Goal: Transaction & Acquisition: Purchase product/service

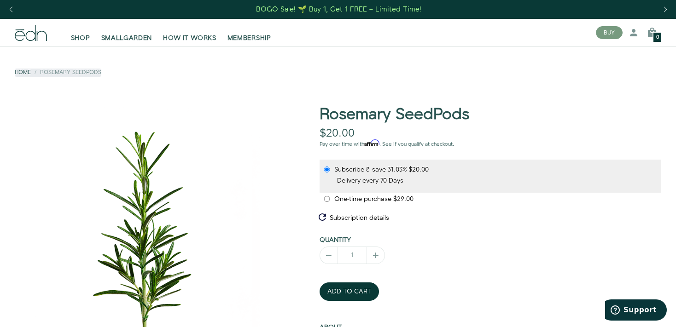
click at [78, 47] on div "Home Rosemary SeedPods" at bounding box center [338, 75] width 646 height 59
click at [80, 39] on span "SHOP" at bounding box center [80, 38] width 19 height 9
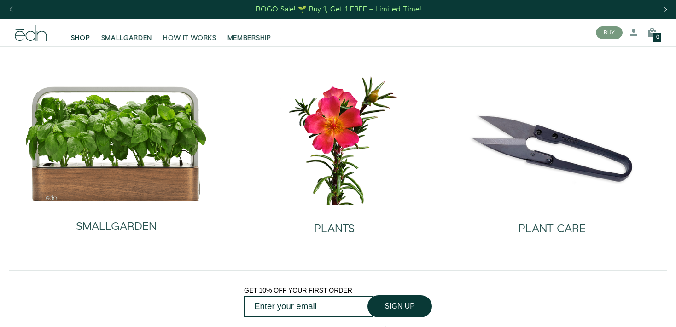
click at [144, 154] on img at bounding box center [116, 144] width 183 height 117
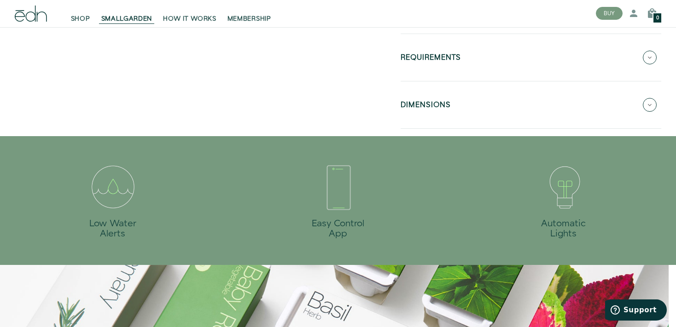
scroll to position [467, 0]
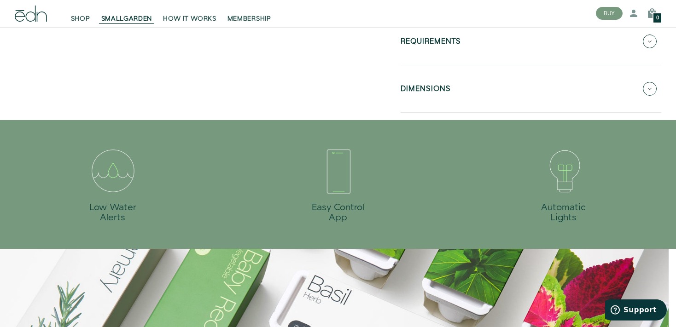
click at [646, 89] on icon at bounding box center [649, 89] width 14 height 14
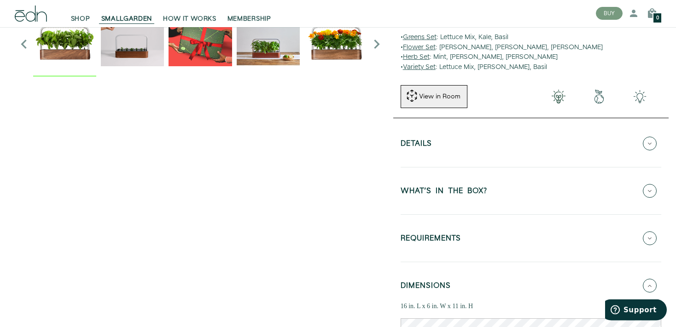
scroll to position [0, 0]
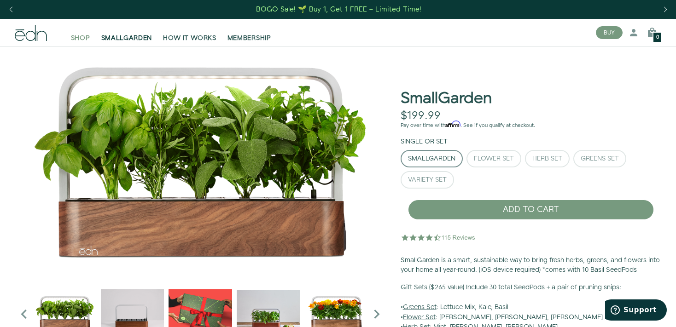
click at [82, 37] on span "SHOP" at bounding box center [80, 38] width 19 height 9
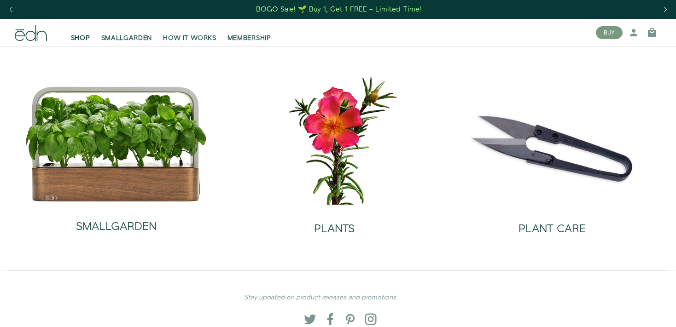
click at [364, 191] on img at bounding box center [333, 139] width 203 height 130
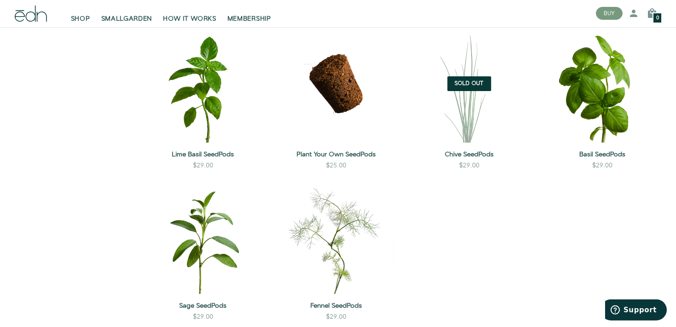
scroll to position [692, 0]
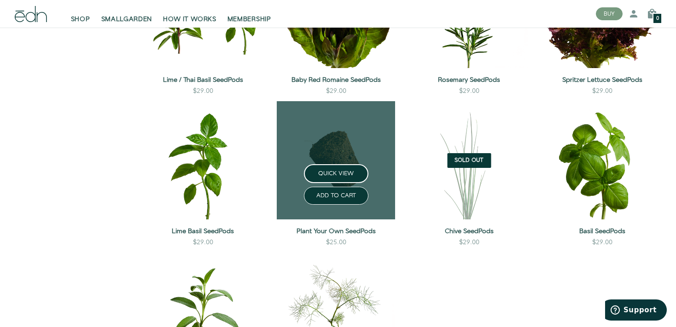
click at [358, 150] on link at bounding box center [336, 160] width 118 height 118
